Goal: Information Seeking & Learning: Learn about a topic

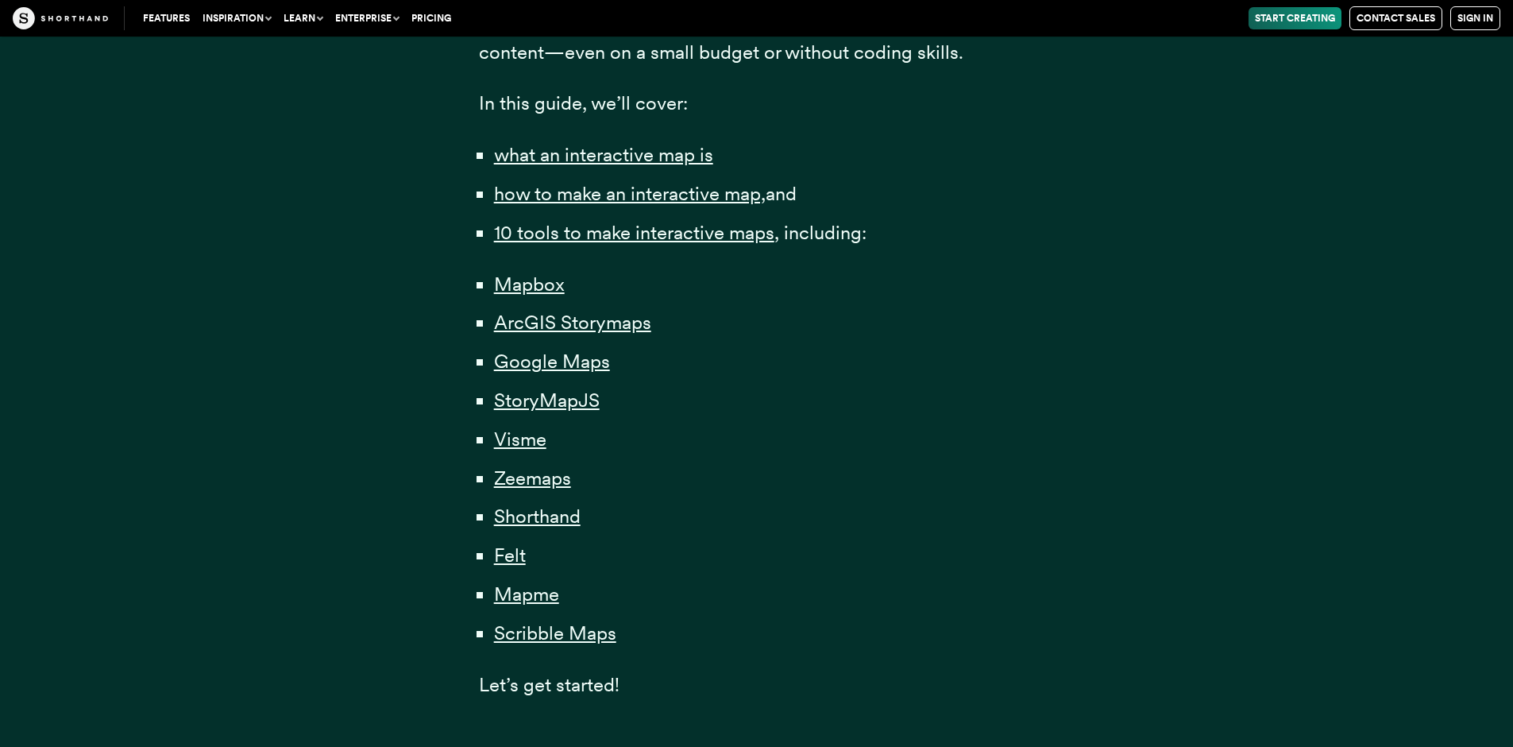
scroll to position [1032, 0]
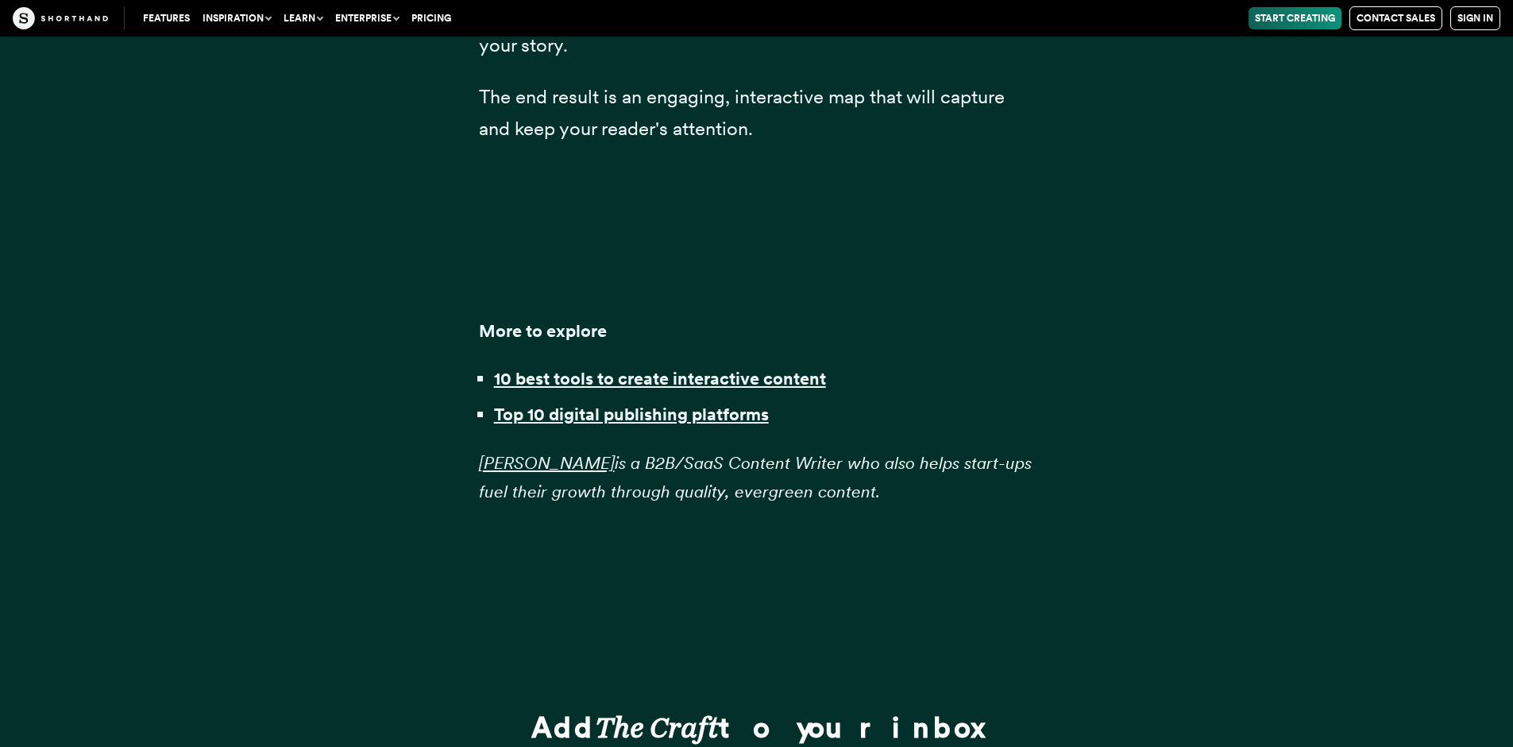
scroll to position [43019, 0]
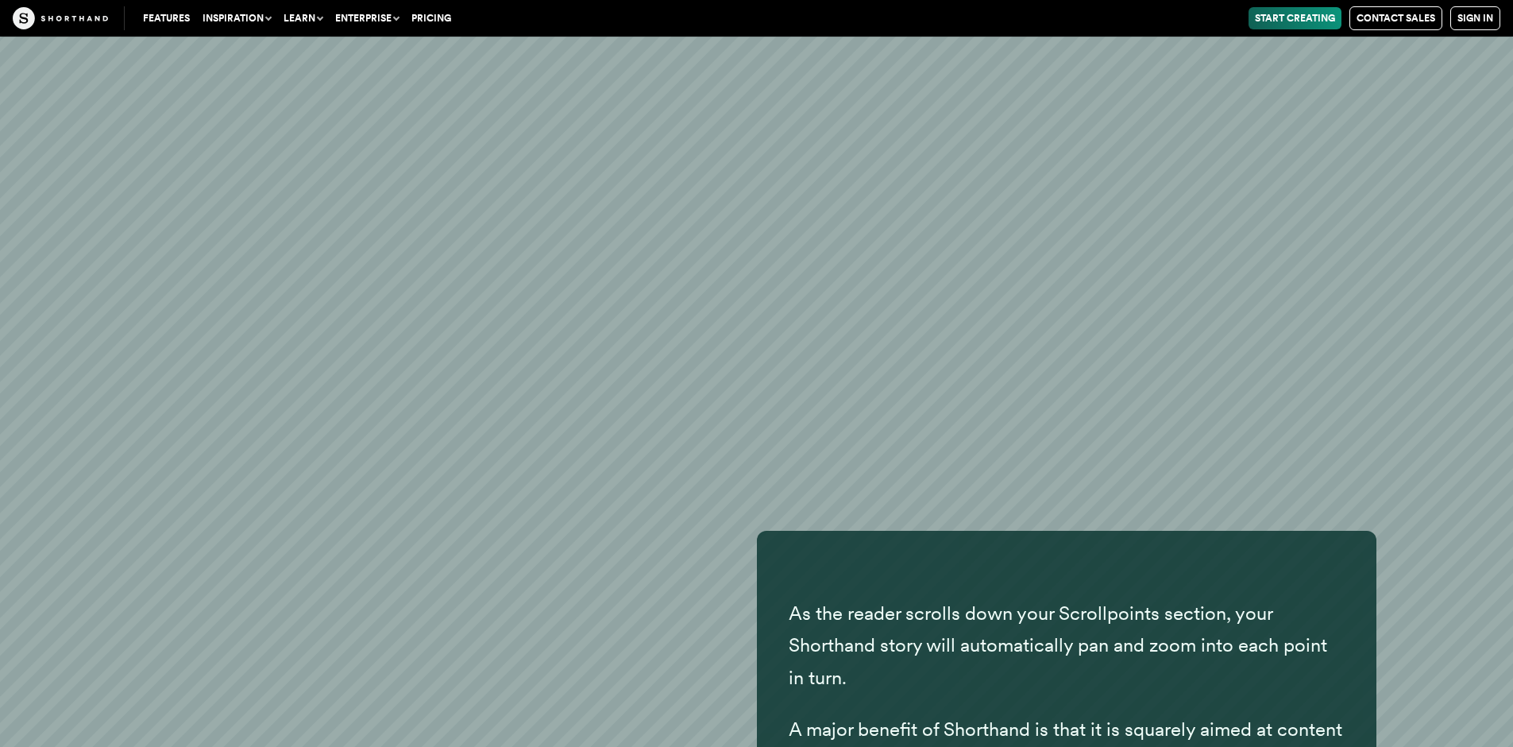
scroll to position [31426, 0]
